Goal: Find specific page/section: Find specific page/section

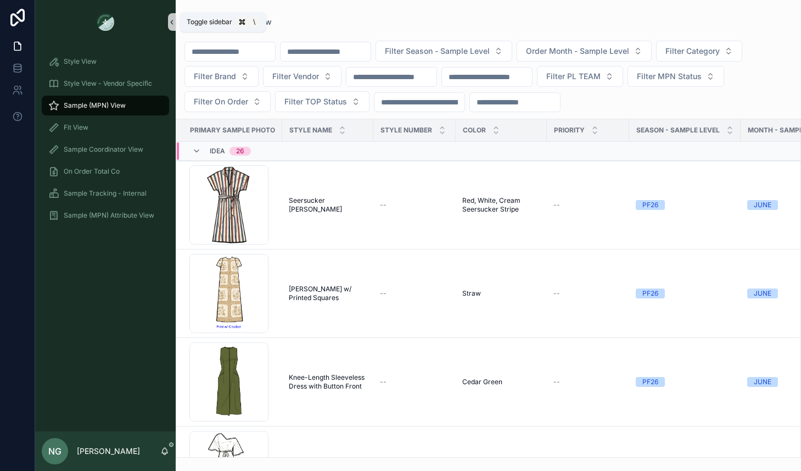
click at [170, 21] on icon "scrollable content" at bounding box center [172, 22] width 8 height 8
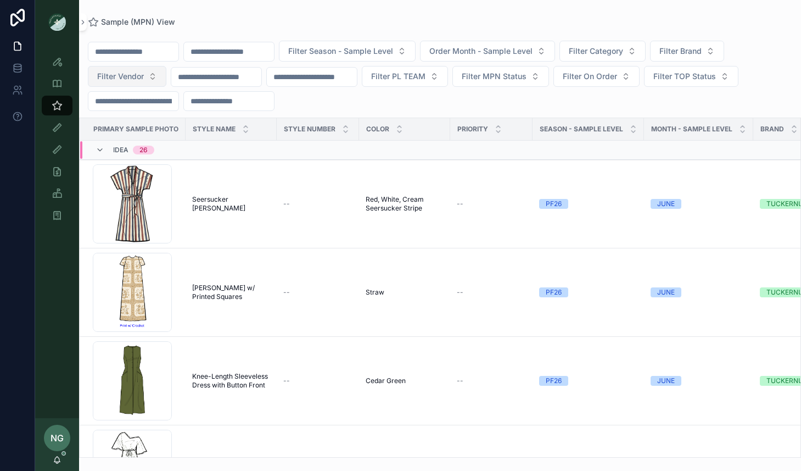
click at [142, 81] on span "Filter Vendor" at bounding box center [120, 76] width 47 height 11
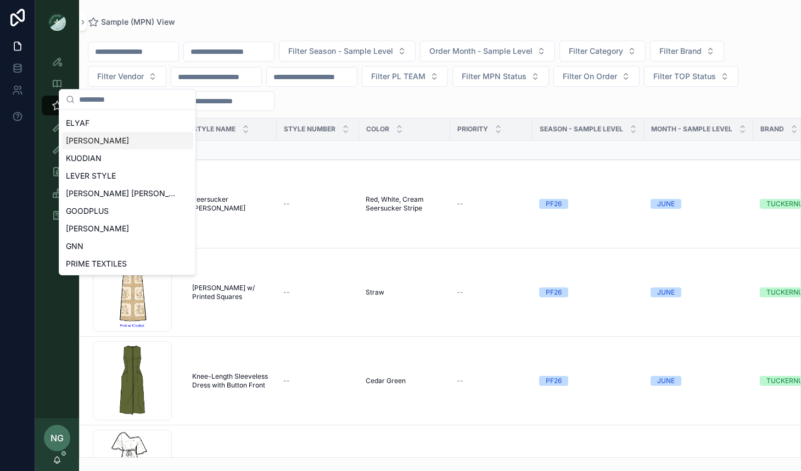
scroll to position [482, 0]
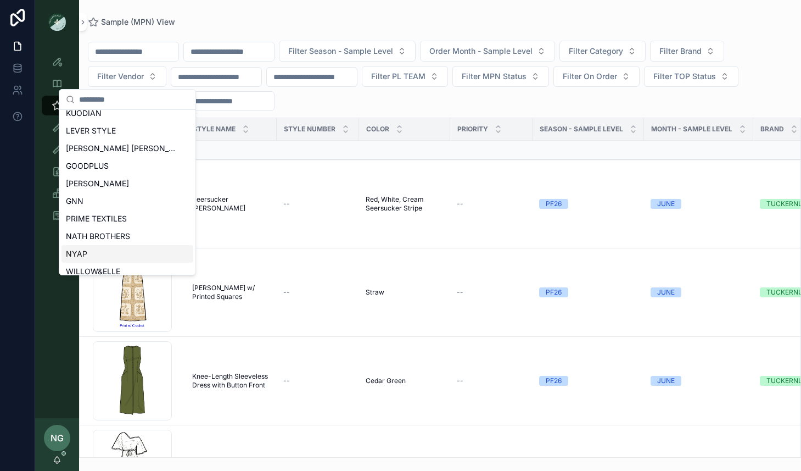
click at [120, 257] on div "NYAP" at bounding box center [128, 254] width 132 height 18
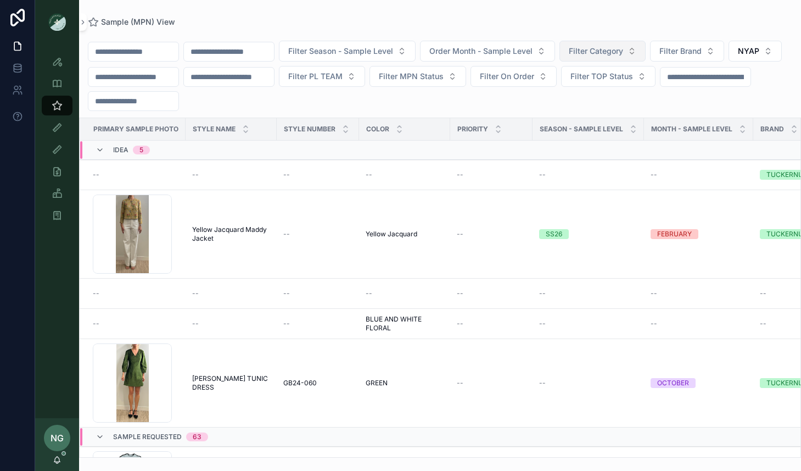
click at [646, 50] on button "Filter Category" at bounding box center [603, 51] width 86 height 21
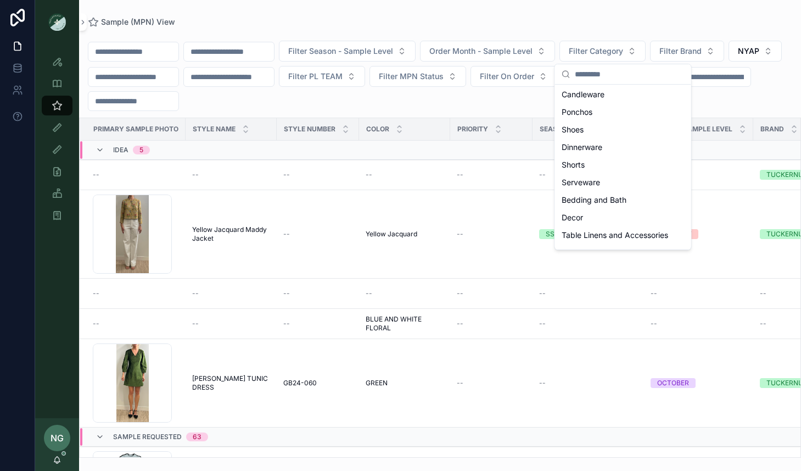
scroll to position [361, 0]
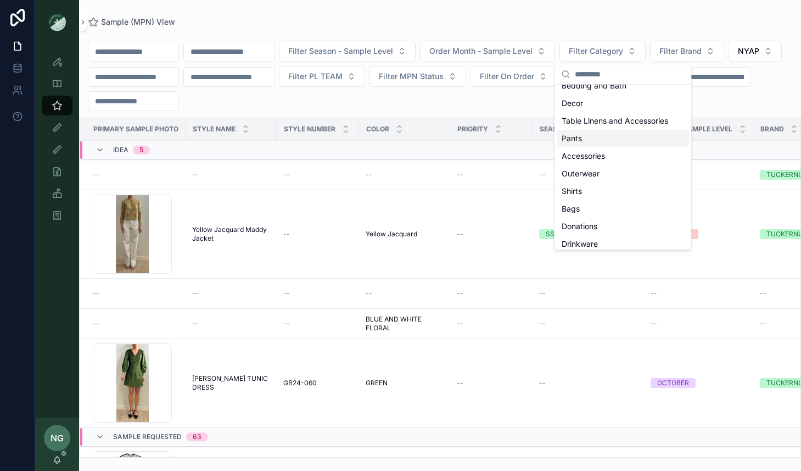
click at [592, 135] on div "Pants" at bounding box center [623, 139] width 132 height 18
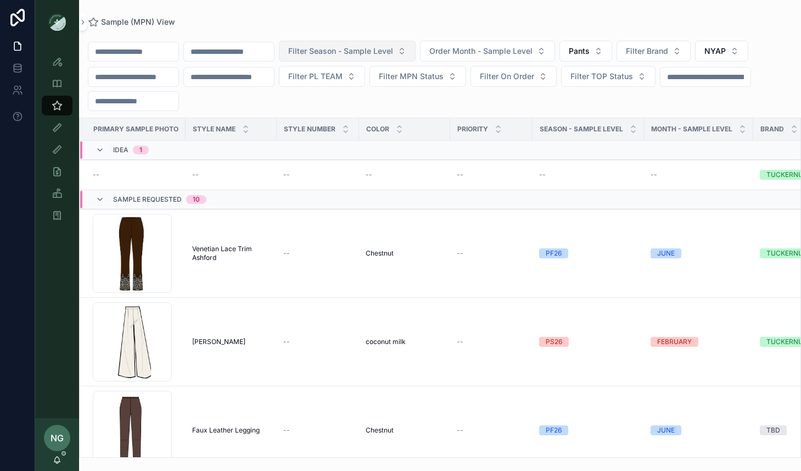
click at [373, 47] on span "Filter Season - Sample Level" at bounding box center [340, 51] width 105 height 11
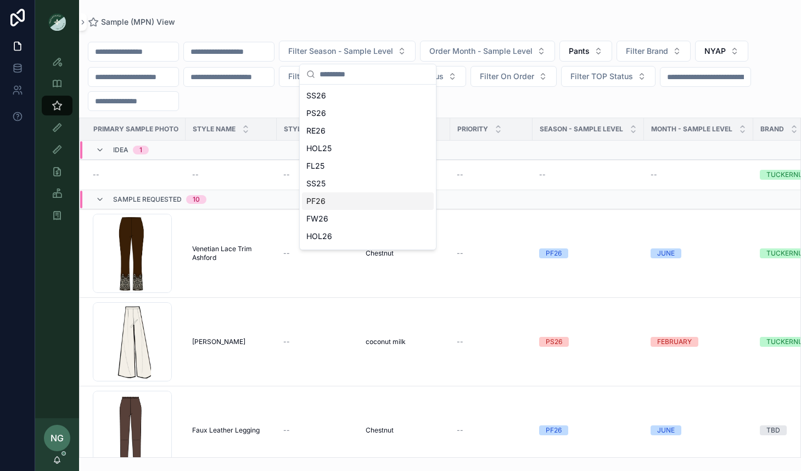
click at [336, 201] on div "PF26" at bounding box center [368, 201] width 132 height 18
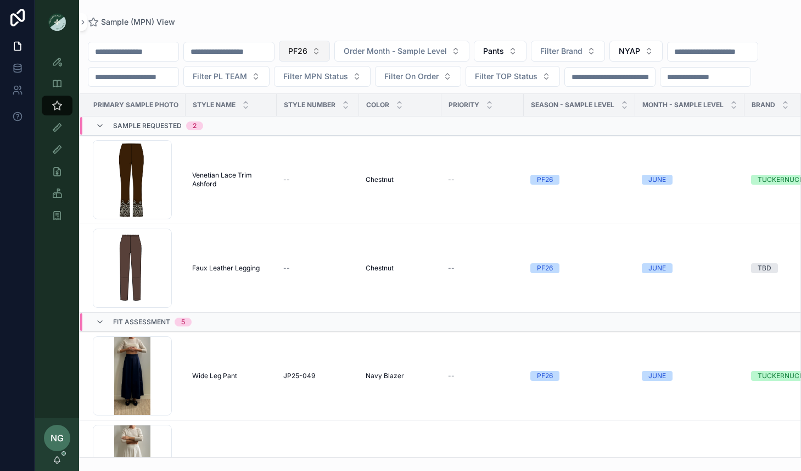
click at [330, 42] on button "PF26" at bounding box center [304, 51] width 51 height 21
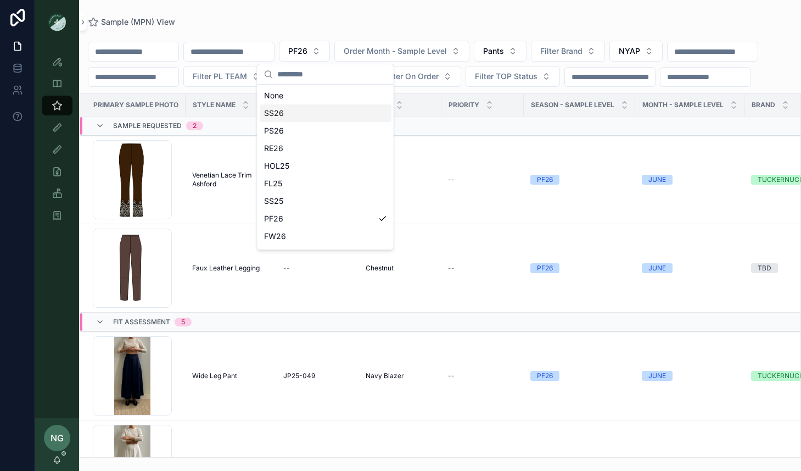
click at [314, 111] on div "SS26" at bounding box center [326, 113] width 132 height 18
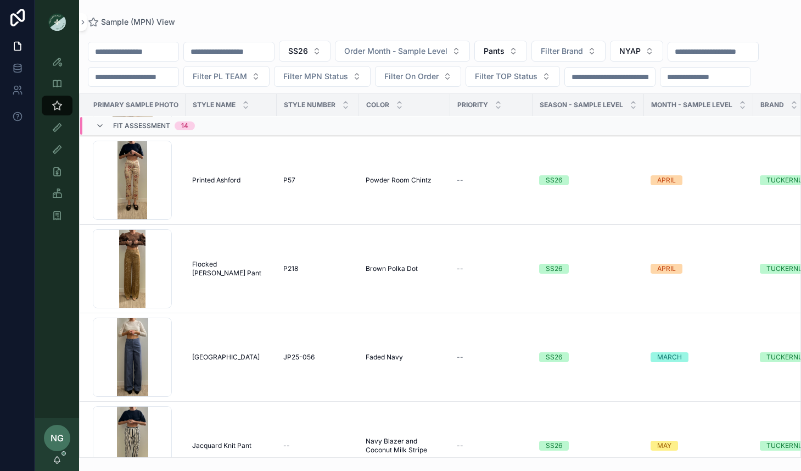
scroll to position [621, 0]
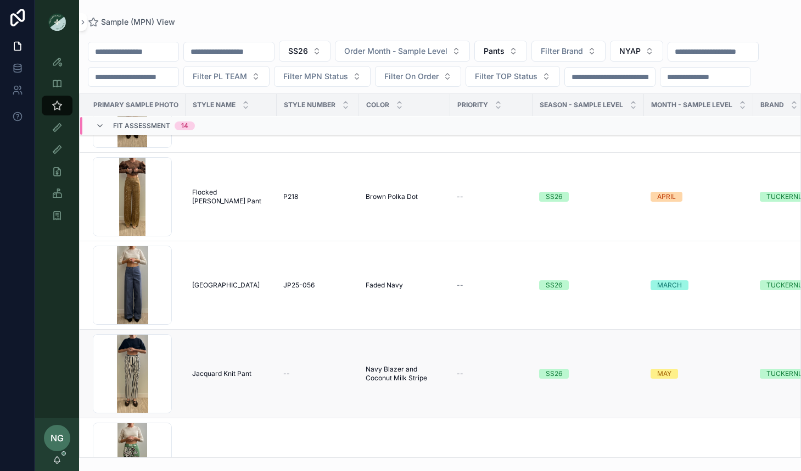
click at [219, 373] on span "Jacquard Knit Pant" at bounding box center [221, 373] width 59 height 9
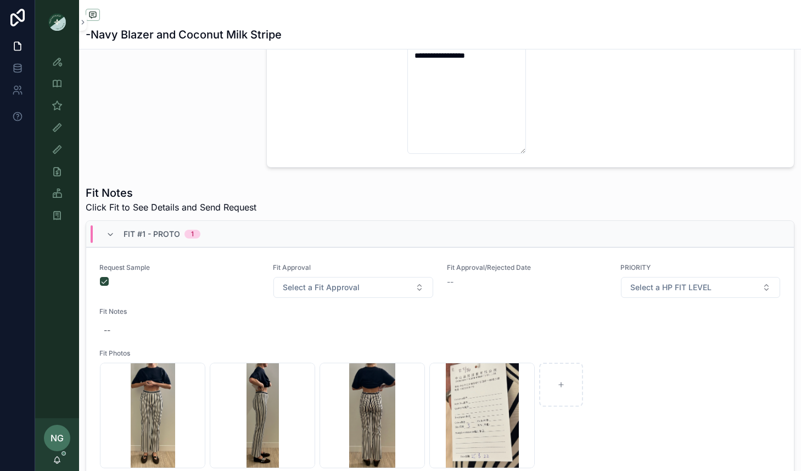
scroll to position [524, 0]
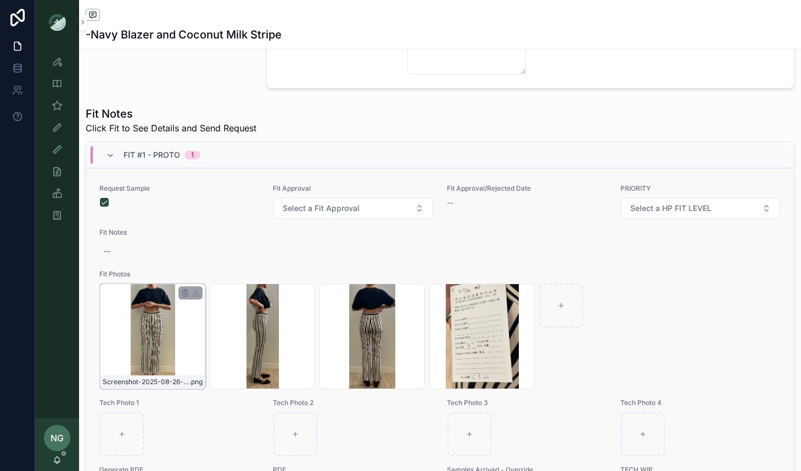
click at [155, 332] on div "Screenshot-2025-08-26-at-3.31.34-PM .png" at bounding box center [152, 335] width 105 height 105
